Goal: Task Accomplishment & Management: Use online tool/utility

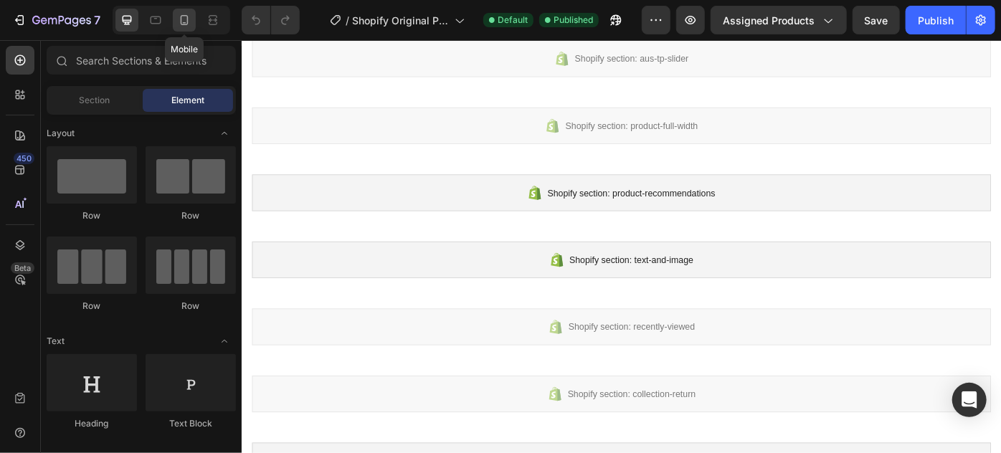
click at [191, 18] on icon at bounding box center [184, 20] width 14 height 14
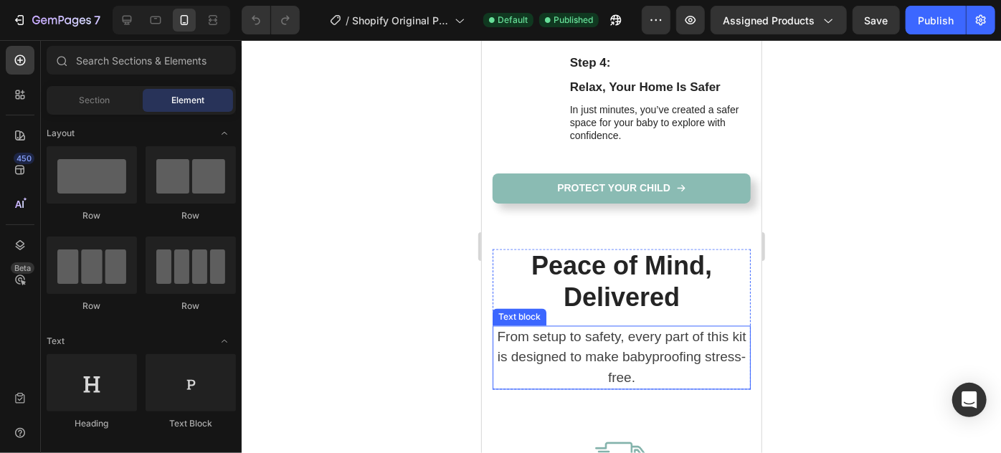
scroll to position [1249, 0]
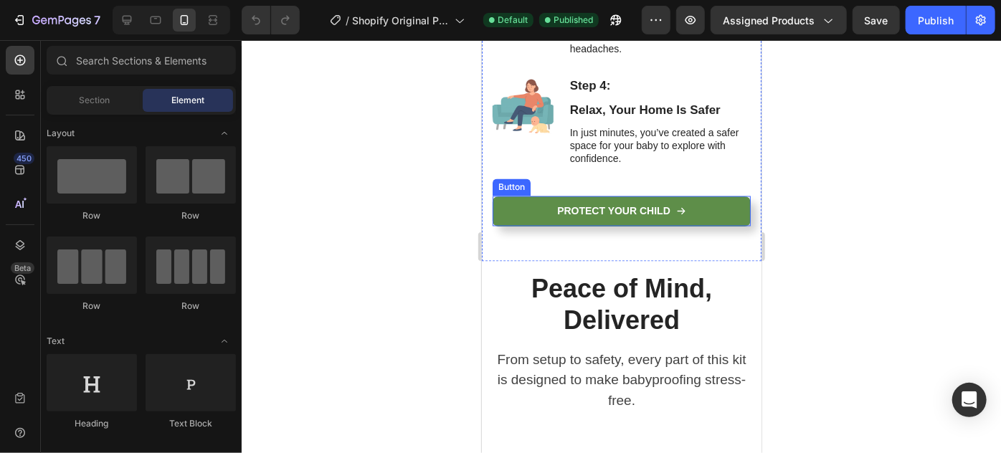
click at [689, 207] on button "Protect Your Child" at bounding box center [621, 211] width 258 height 30
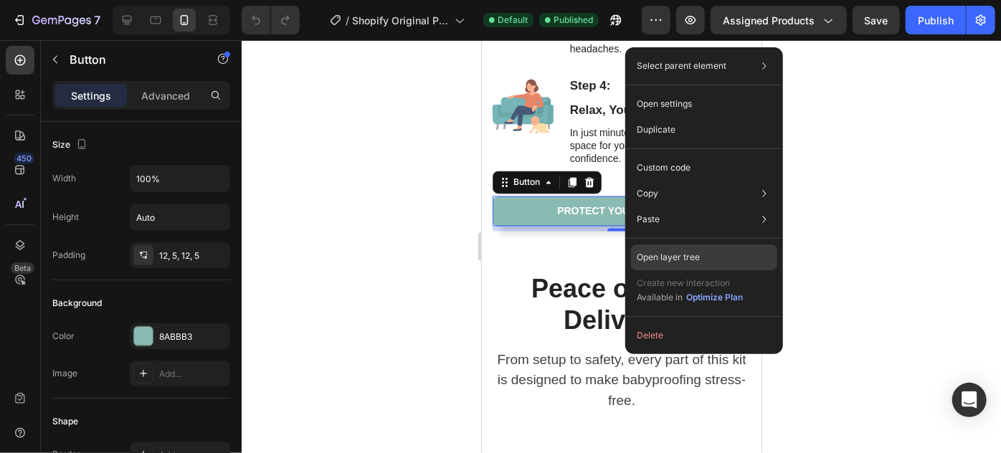
click at [696, 254] on p "Open layer tree" at bounding box center [668, 257] width 63 height 13
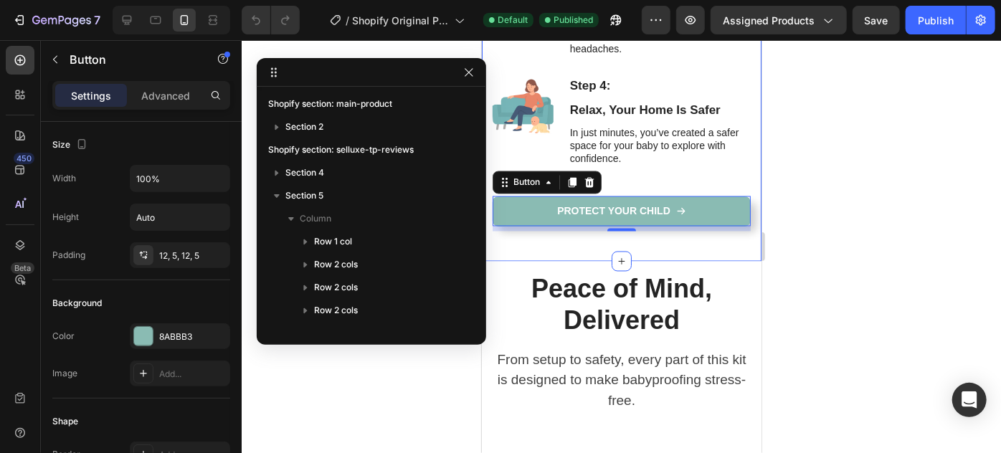
scroll to position [179, 0]
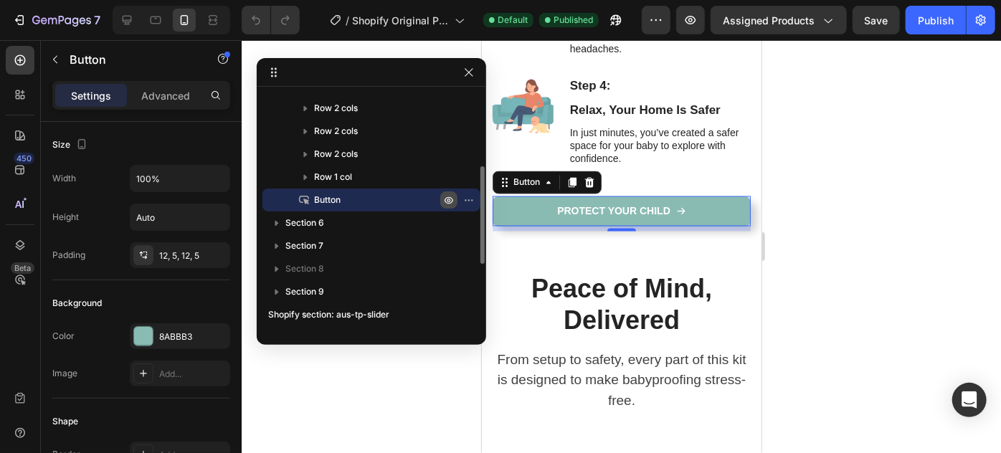
click at [471, 199] on icon "button" at bounding box center [471, 199] width 1 height 1
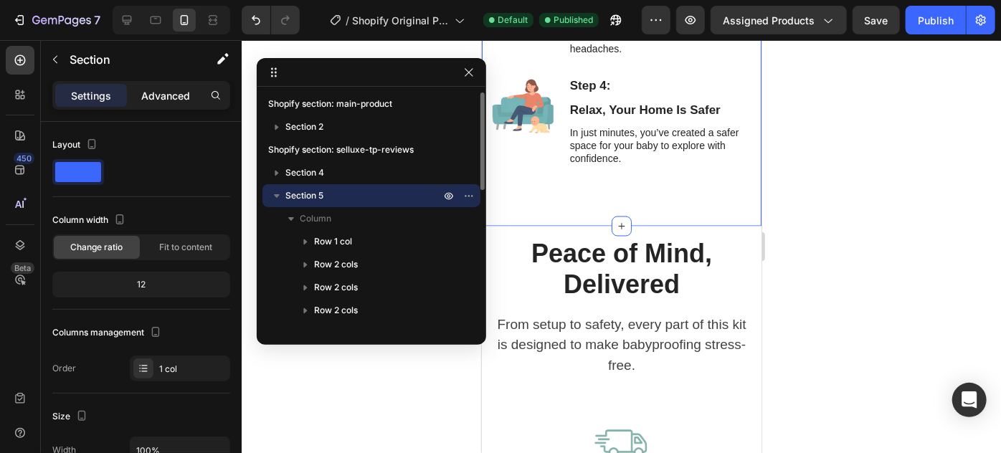
click at [185, 89] on p "Advanced" at bounding box center [165, 95] width 49 height 15
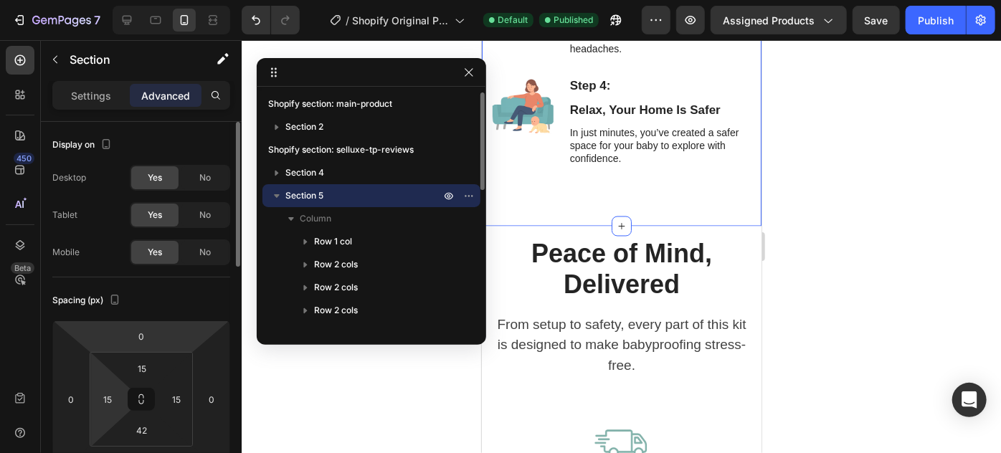
scroll to position [65, 0]
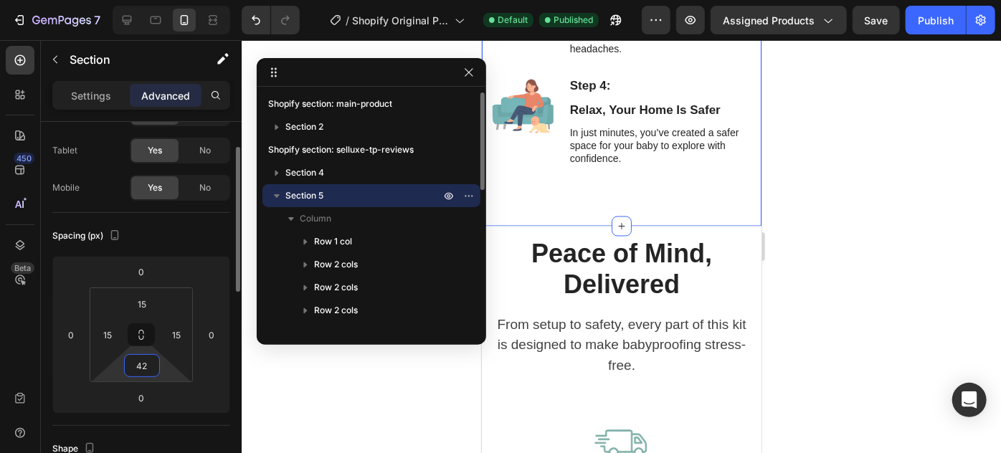
click at [141, 366] on input "42" at bounding box center [142, 366] width 29 height 22
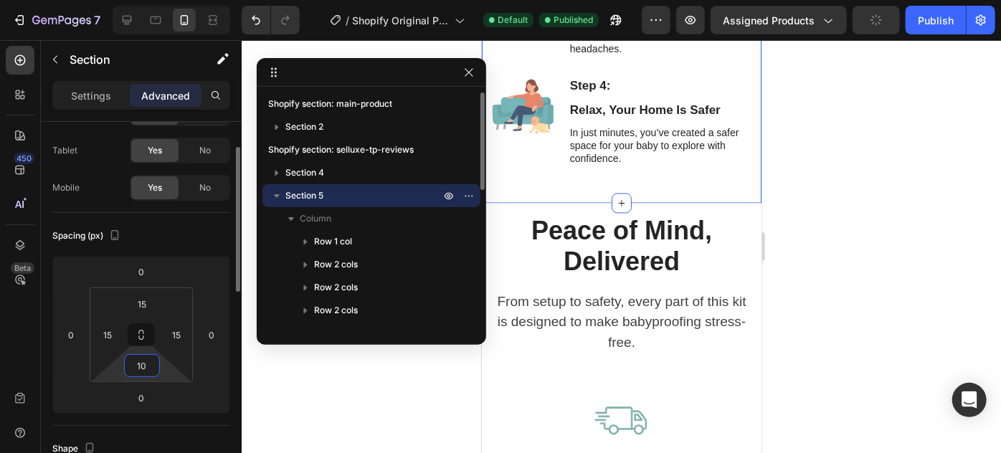
type input "10"
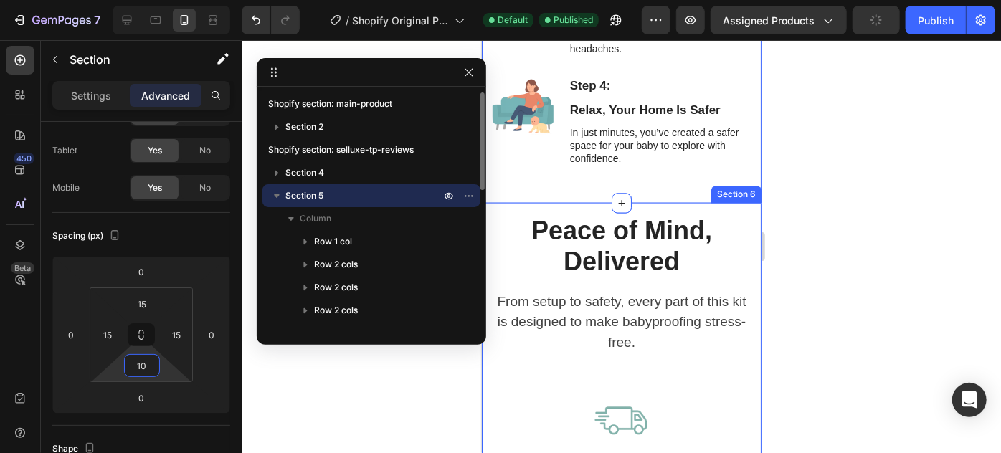
click at [846, 189] on div at bounding box center [622, 246] width 760 height 413
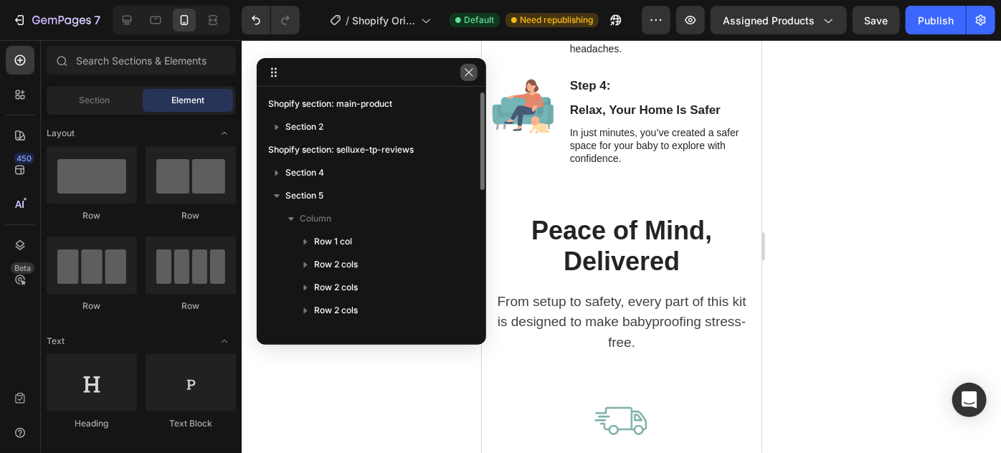
click at [465, 74] on icon "button" at bounding box center [468, 72] width 11 height 11
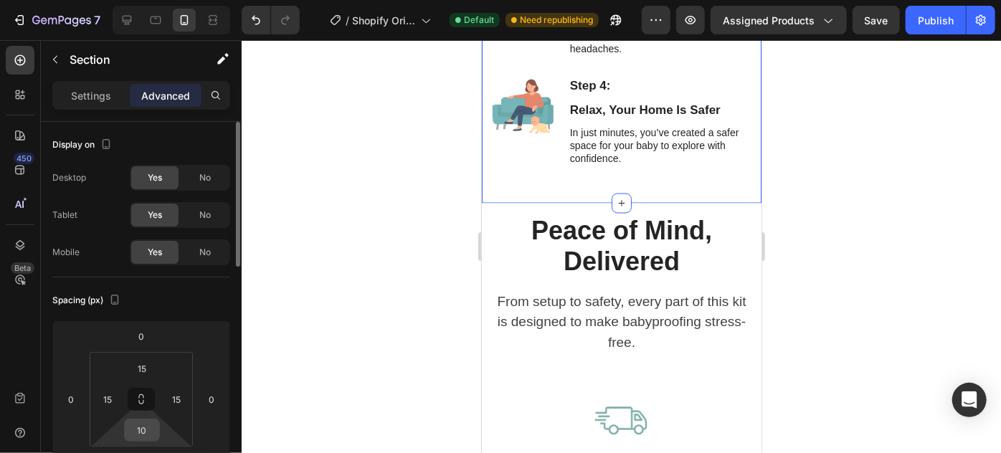
click at [155, 422] on input "10" at bounding box center [142, 431] width 29 height 22
type input "5"
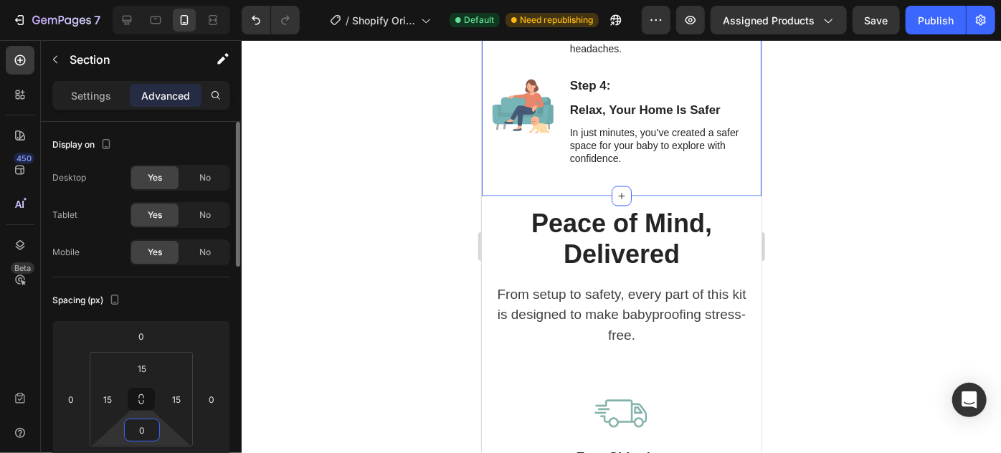
type input "0"
click at [933, 250] on div at bounding box center [622, 246] width 760 height 413
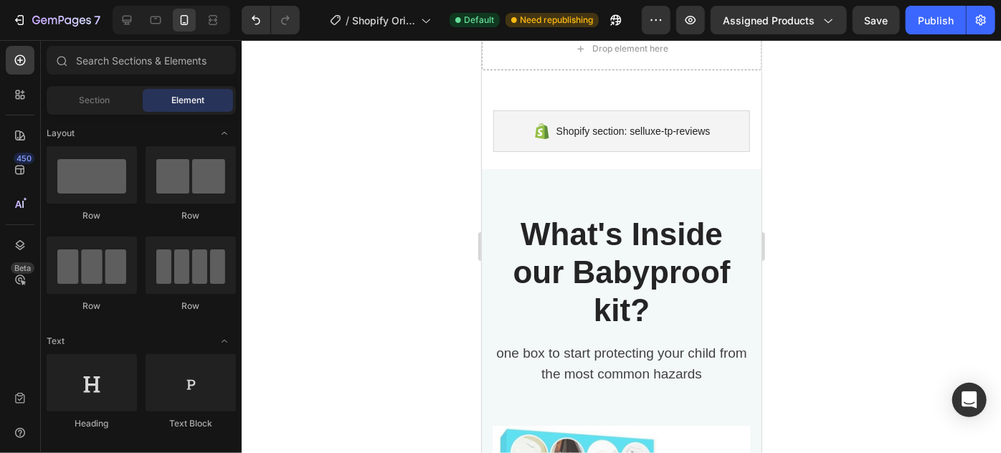
scroll to position [62, 0]
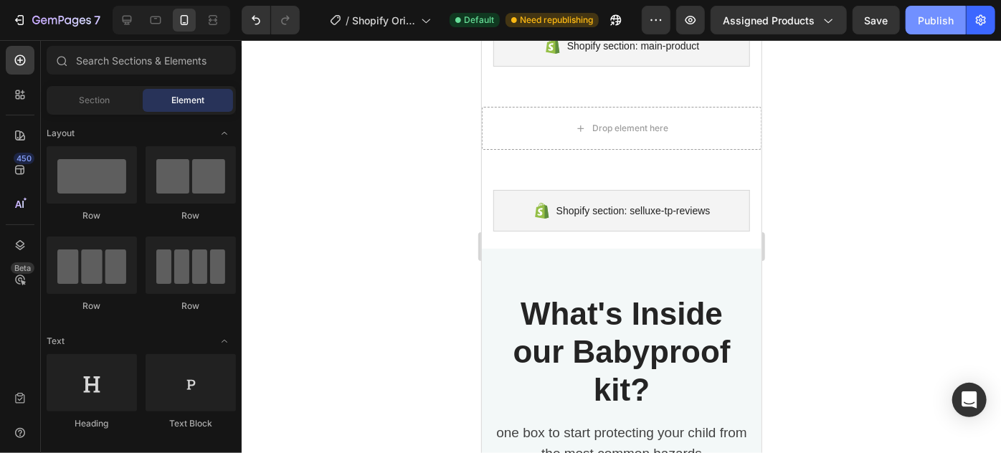
click at [924, 19] on div "Publish" at bounding box center [936, 20] width 36 height 15
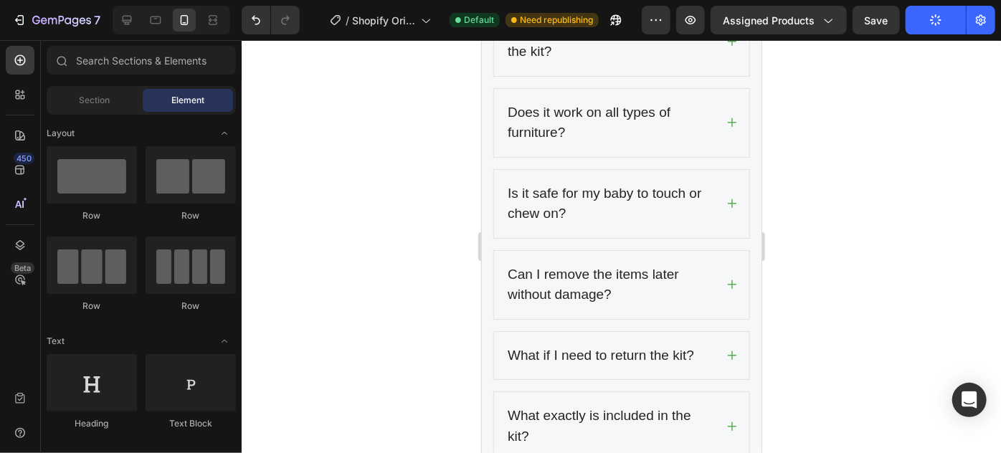
scroll to position [2930, 0]
